Goal: Task Accomplishment & Management: Manage account settings

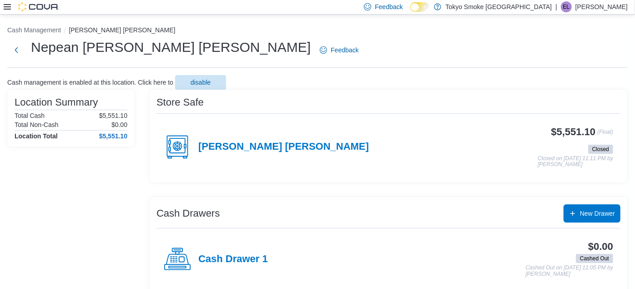
click at [315, 8] on p "[PERSON_NAME]" at bounding box center [601, 6] width 52 height 11
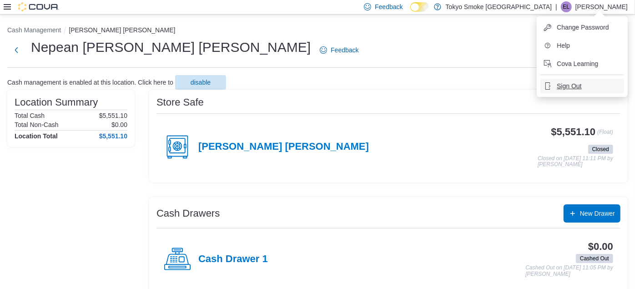
click at [315, 86] on span "Sign Out" at bounding box center [569, 85] width 25 height 9
